Goal: Information Seeking & Learning: Learn about a topic

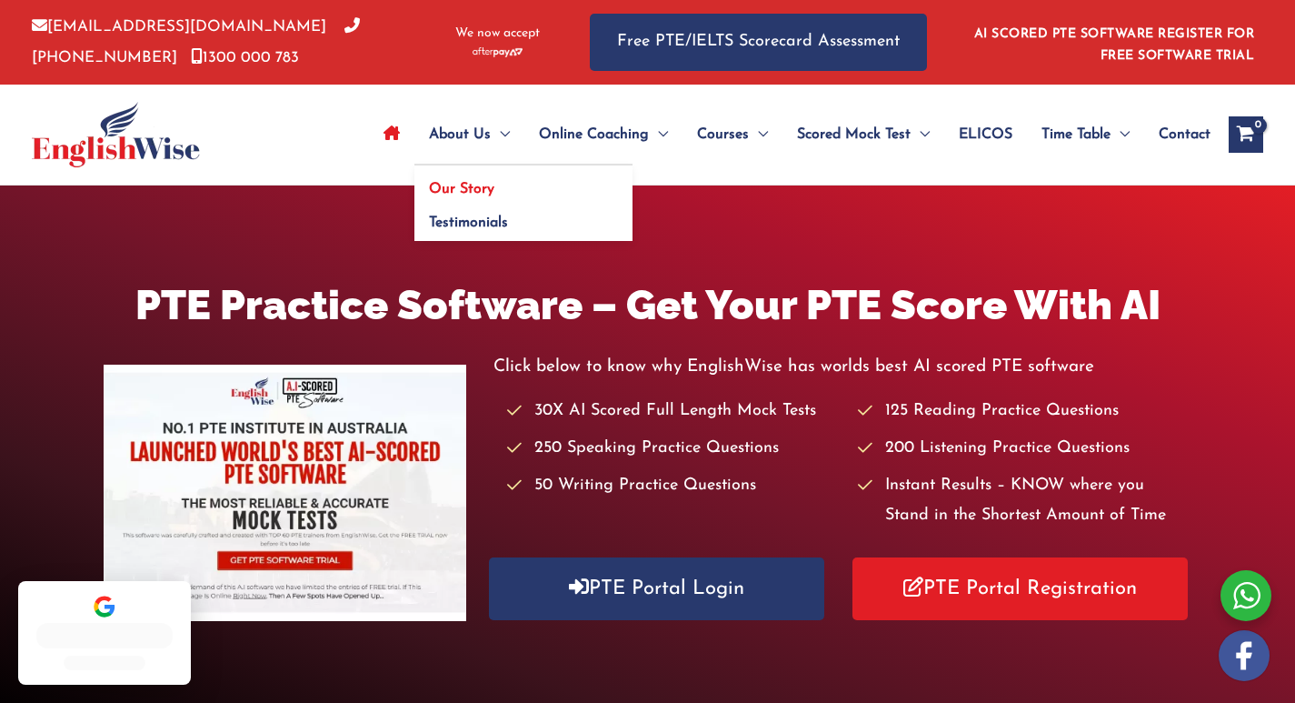
click at [477, 182] on span "Our Story" at bounding box center [461, 189] width 65 height 15
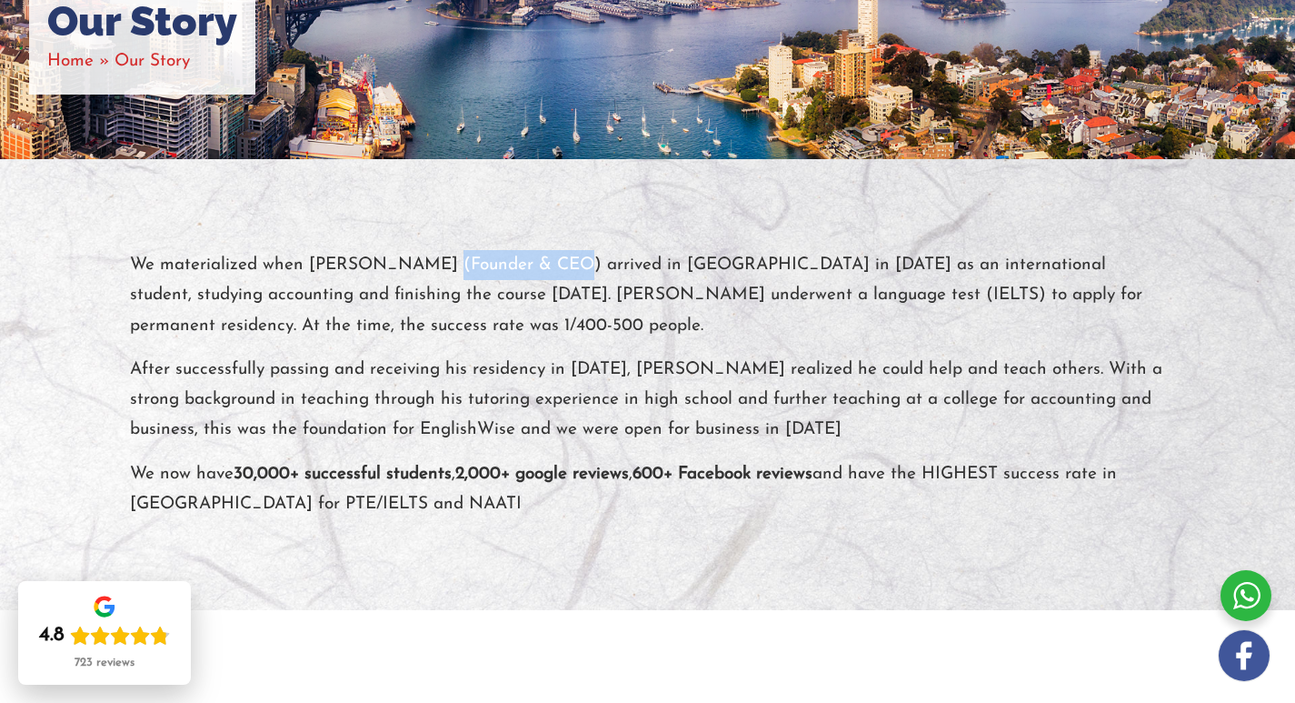
drag, startPoint x: 413, startPoint y: 257, endPoint x: 544, endPoint y: 257, distance: 130.9
click at [544, 257] on p "We materialized when [PERSON_NAME] (Founder & CEO) arrived in [GEOGRAPHIC_DATA]…" at bounding box center [648, 295] width 1036 height 91
copy p "Founder & CEO)"
click at [473, 259] on p "We materialized when [PERSON_NAME] (Founder & CEO) arrived in [GEOGRAPHIC_DATA]…" at bounding box center [648, 295] width 1036 height 91
